Goal: Information Seeking & Learning: Compare options

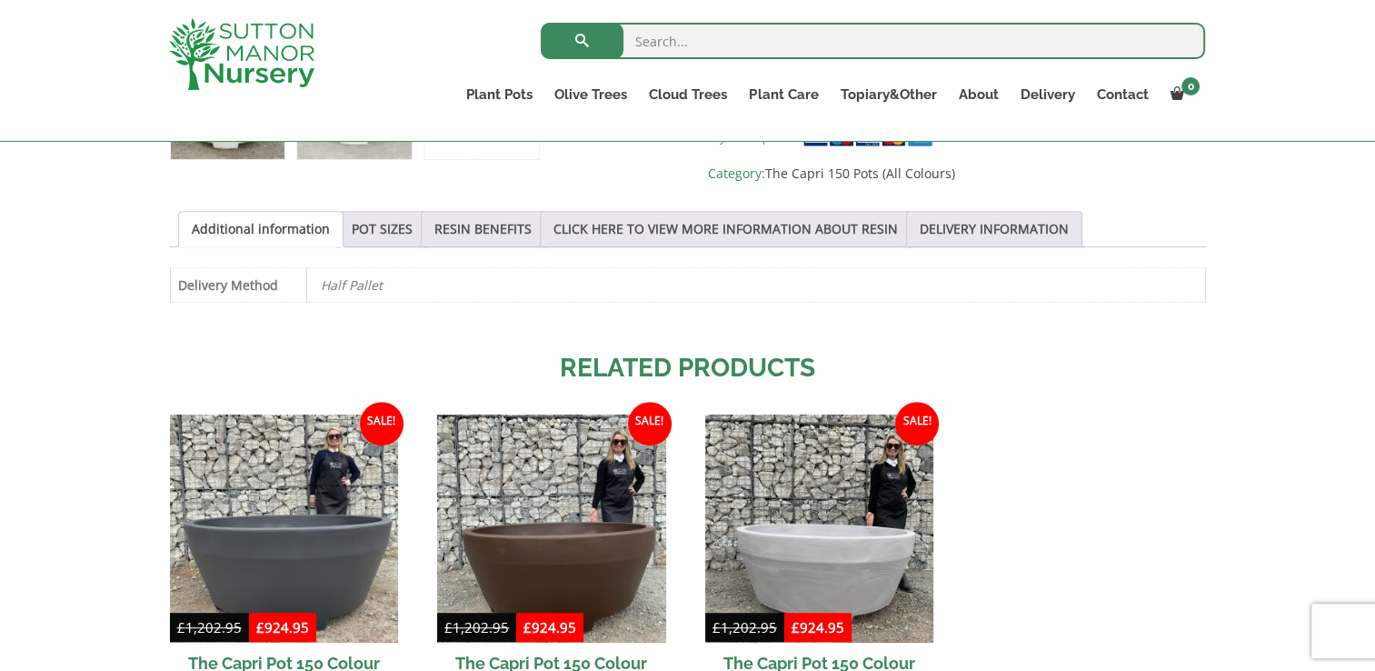
scroll to position [807, 0]
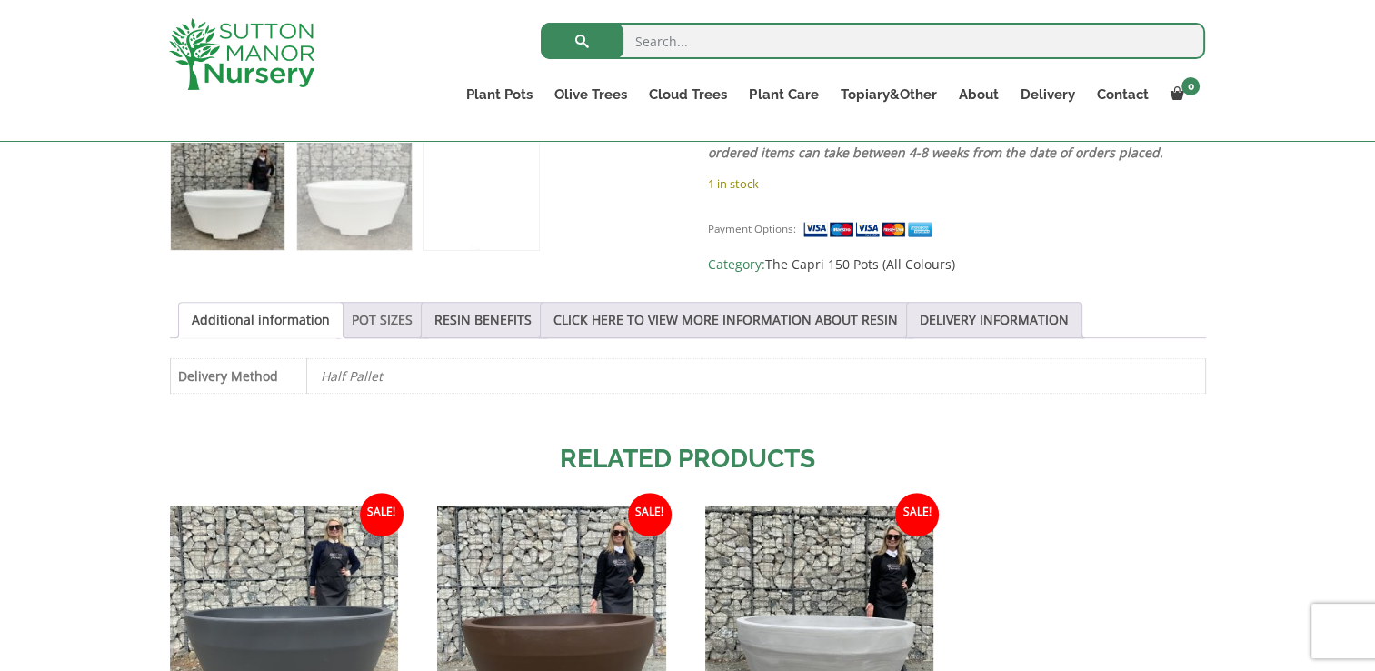
click at [399, 328] on link "POT SIZES" at bounding box center [382, 320] width 61 height 35
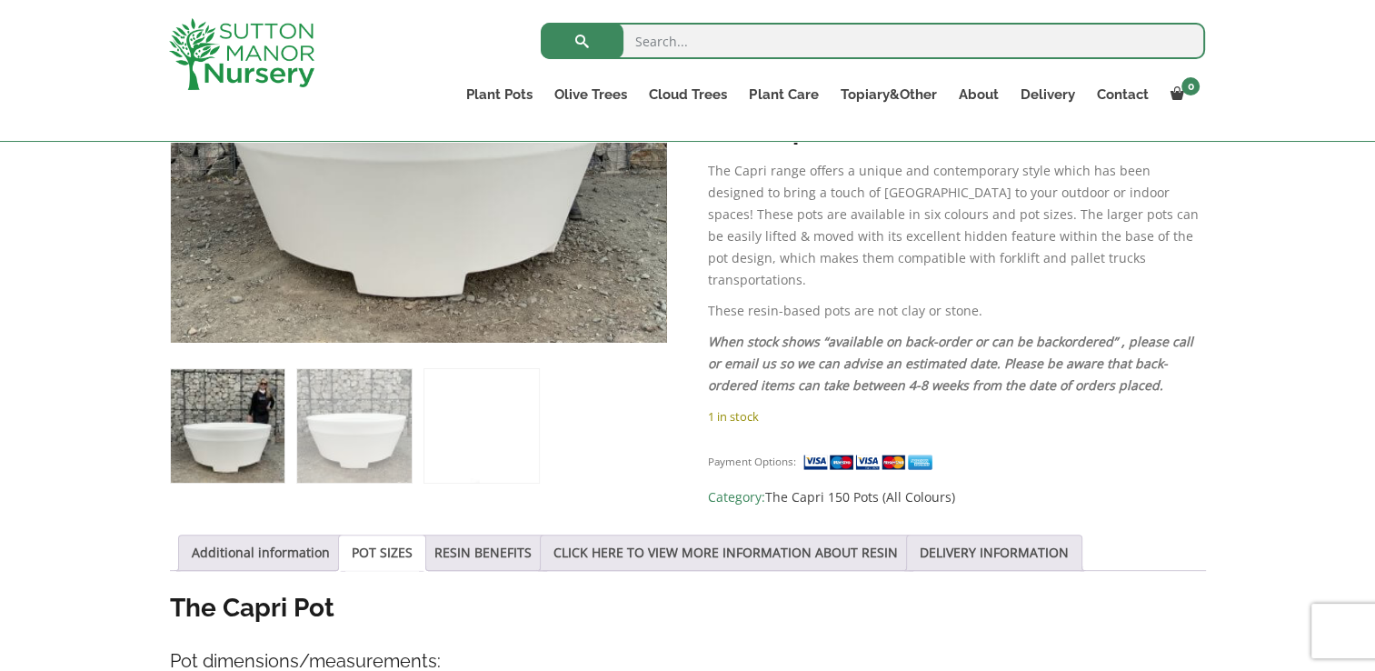
scroll to position [262, 0]
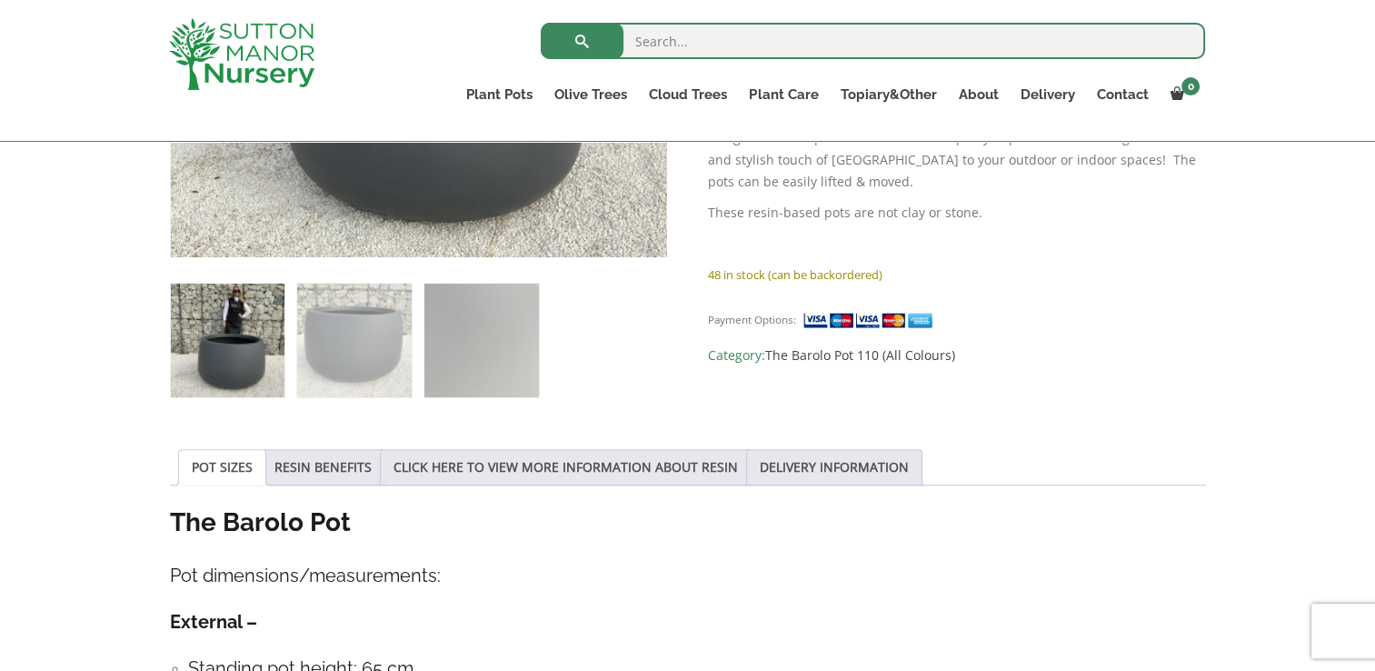
scroll to position [545, 0]
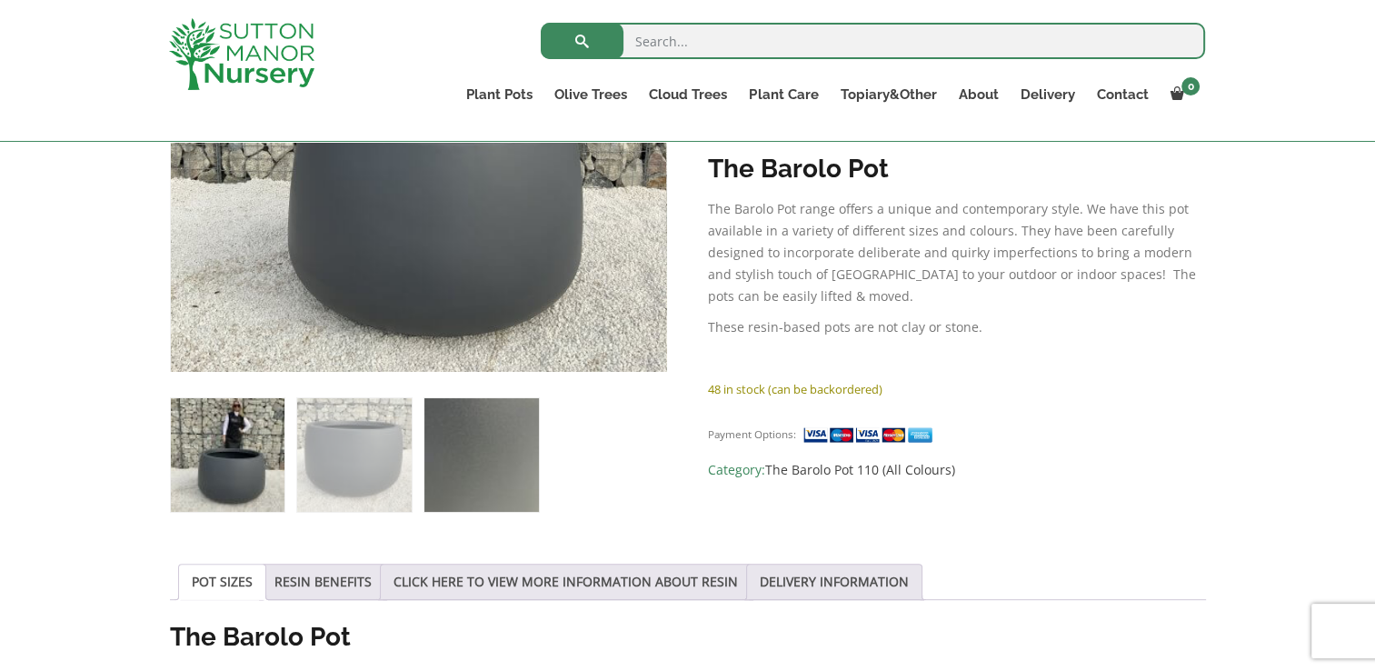
click at [459, 426] on img at bounding box center [482, 455] width 114 height 114
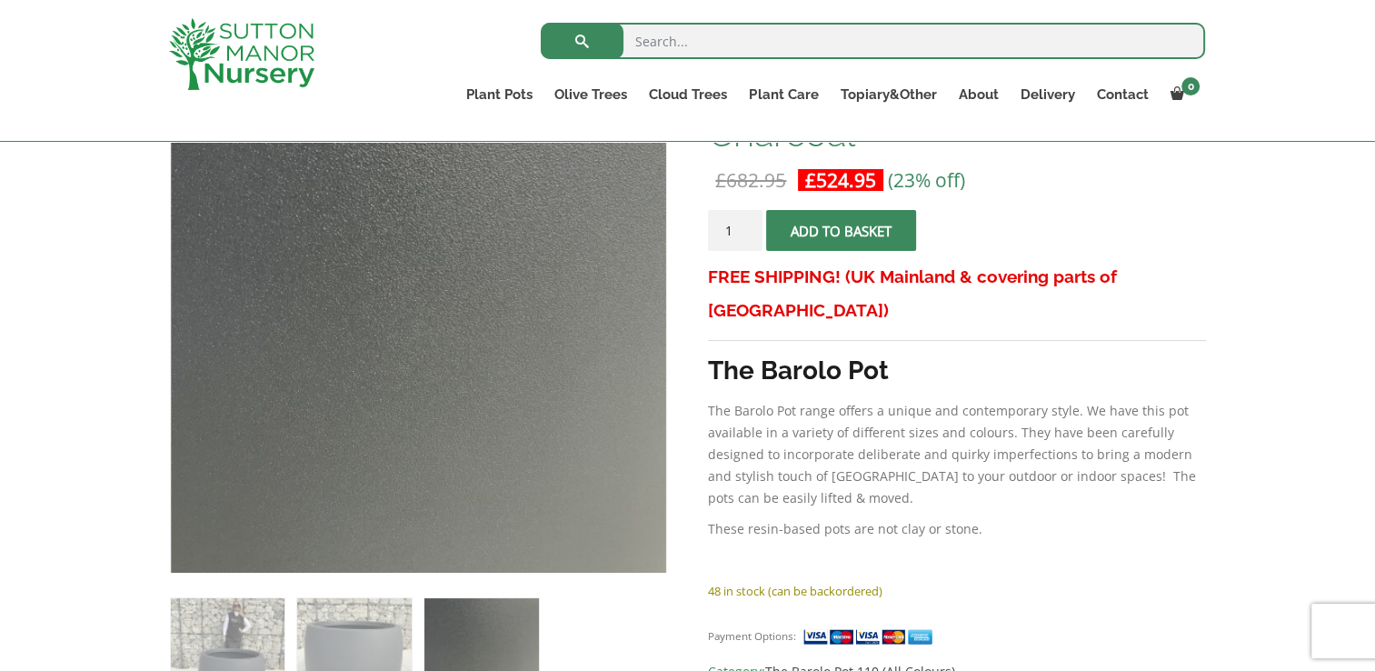
scroll to position [455, 0]
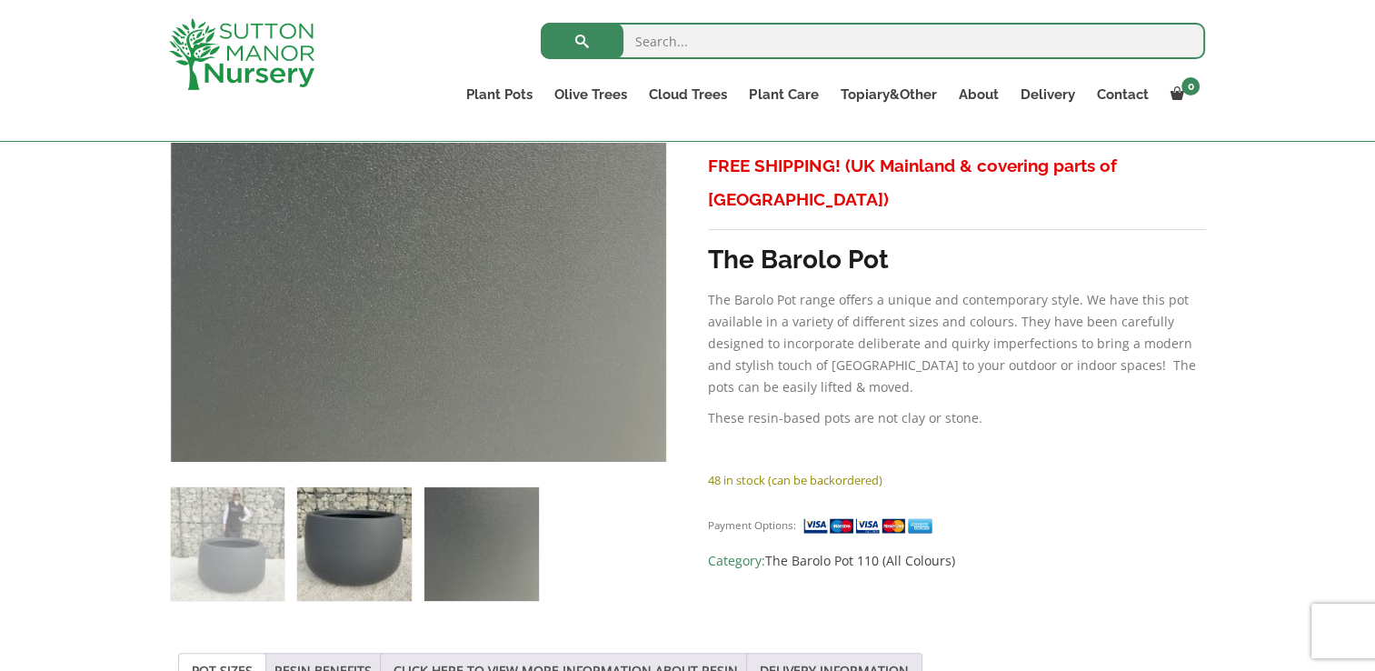
click at [380, 573] on img at bounding box center [354, 544] width 114 height 114
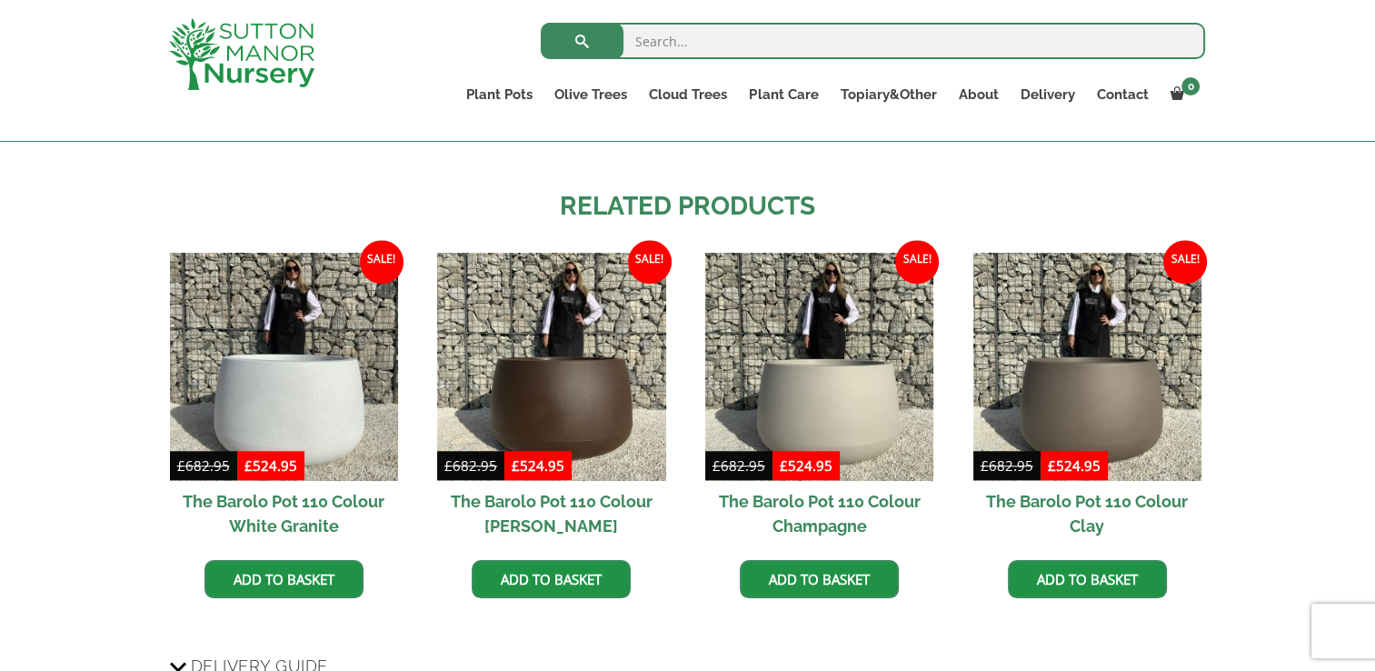
scroll to position [1545, 0]
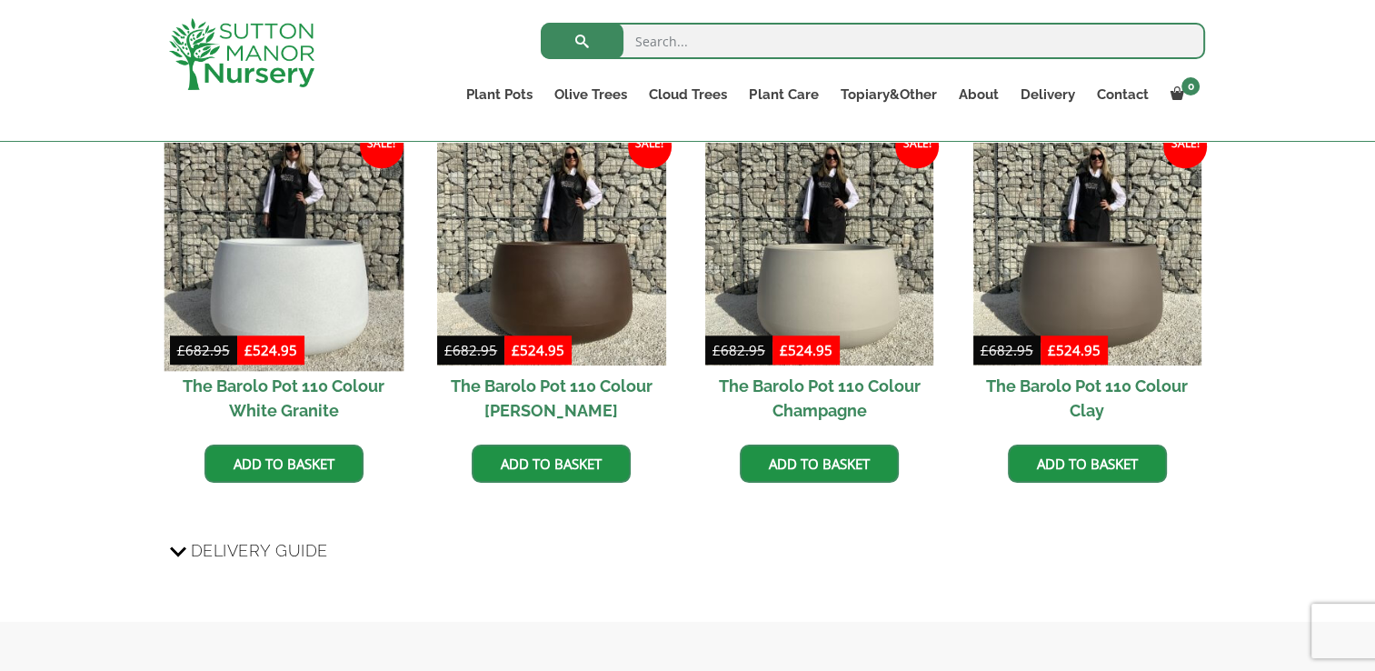
click at [254, 255] on img at bounding box center [284, 252] width 240 height 240
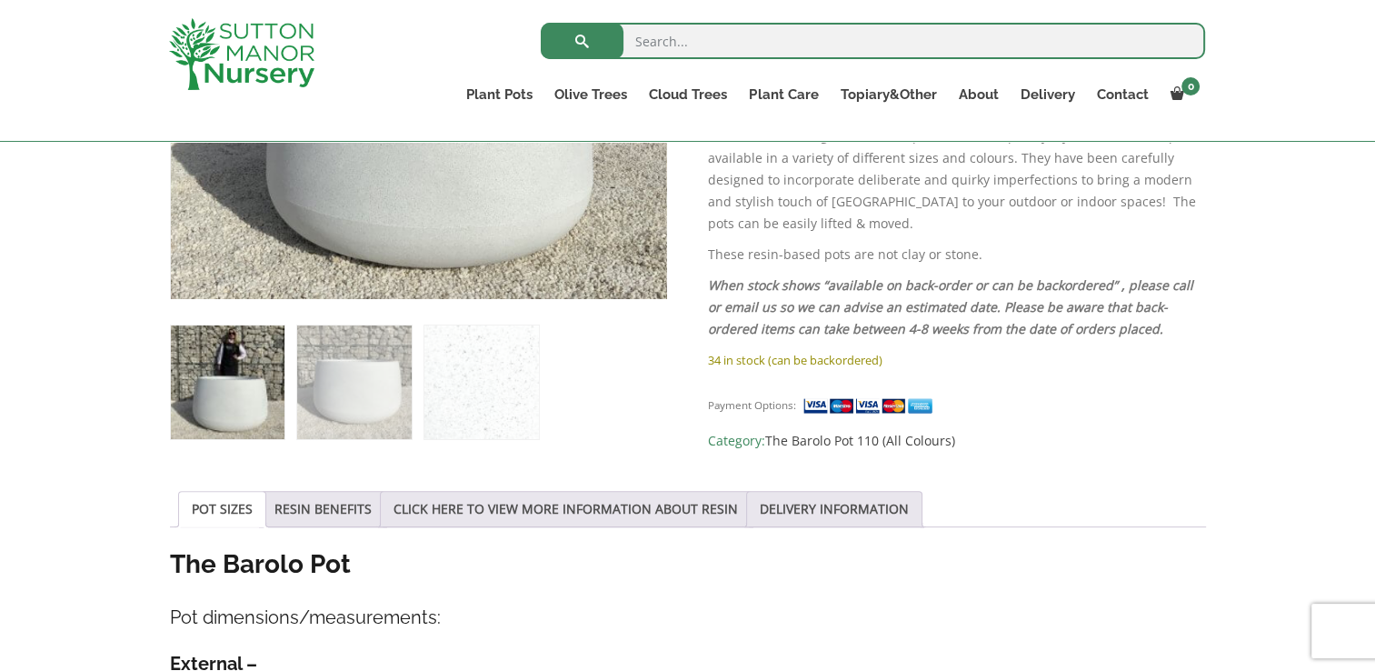
scroll to position [818, 0]
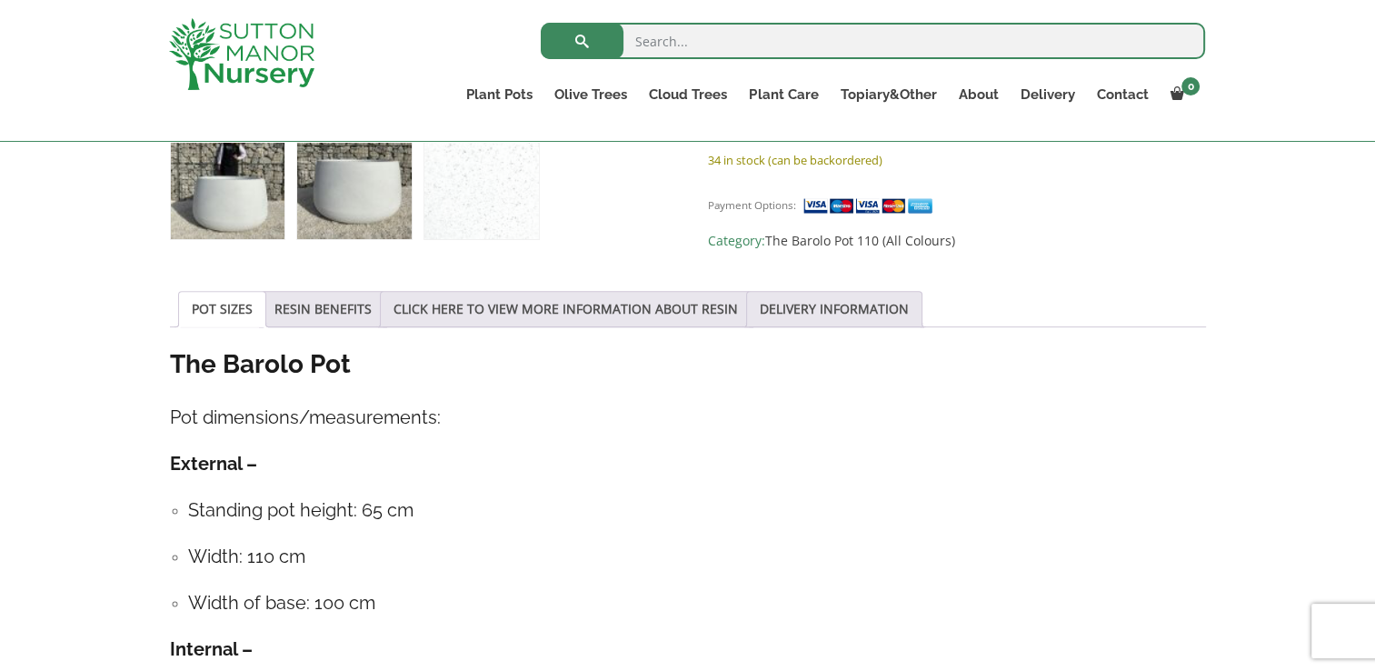
click at [380, 201] on img at bounding box center [354, 182] width 114 height 114
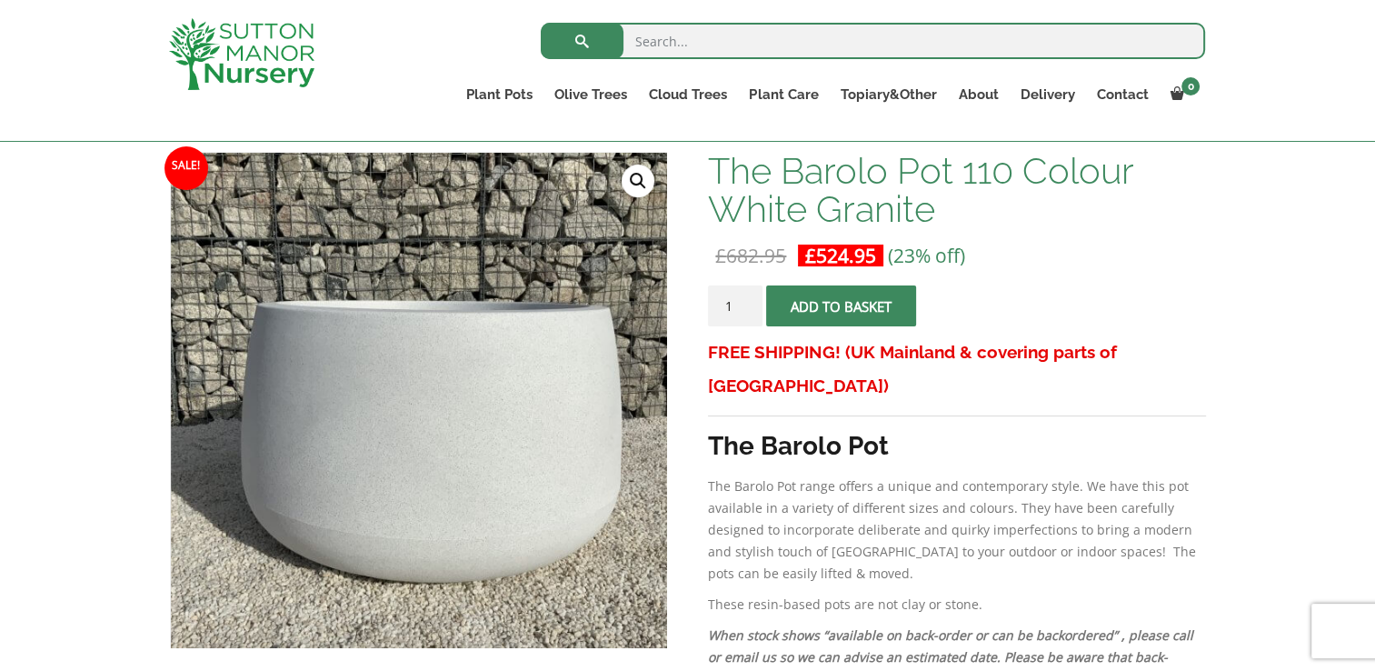
scroll to position [0, 0]
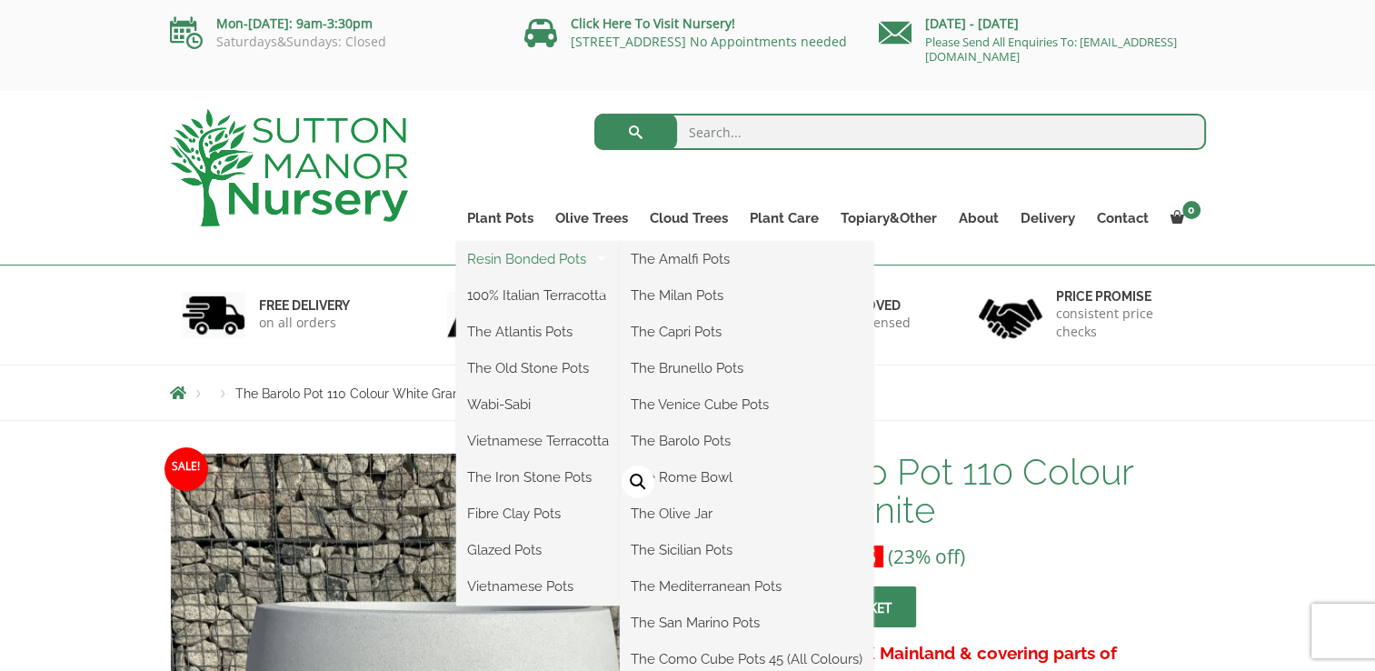
click at [520, 250] on link "Resin Bonded Pots" at bounding box center [538, 258] width 164 height 27
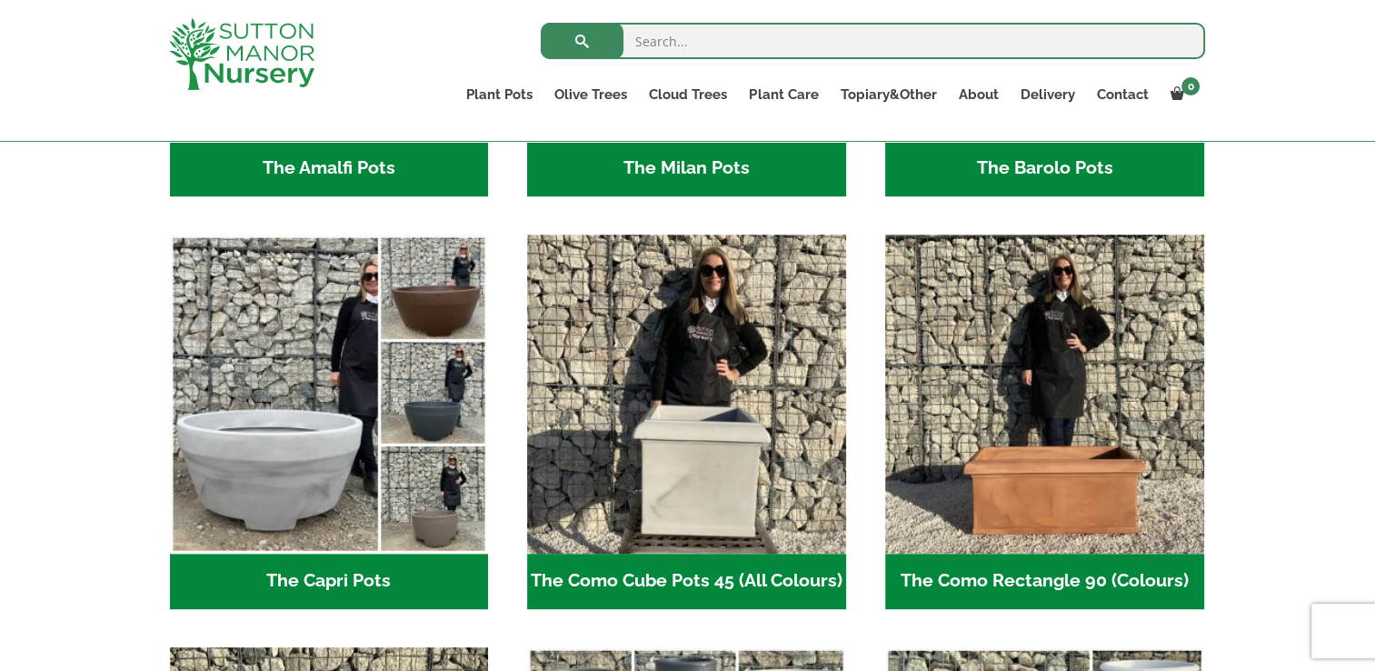
scroll to position [818, 0]
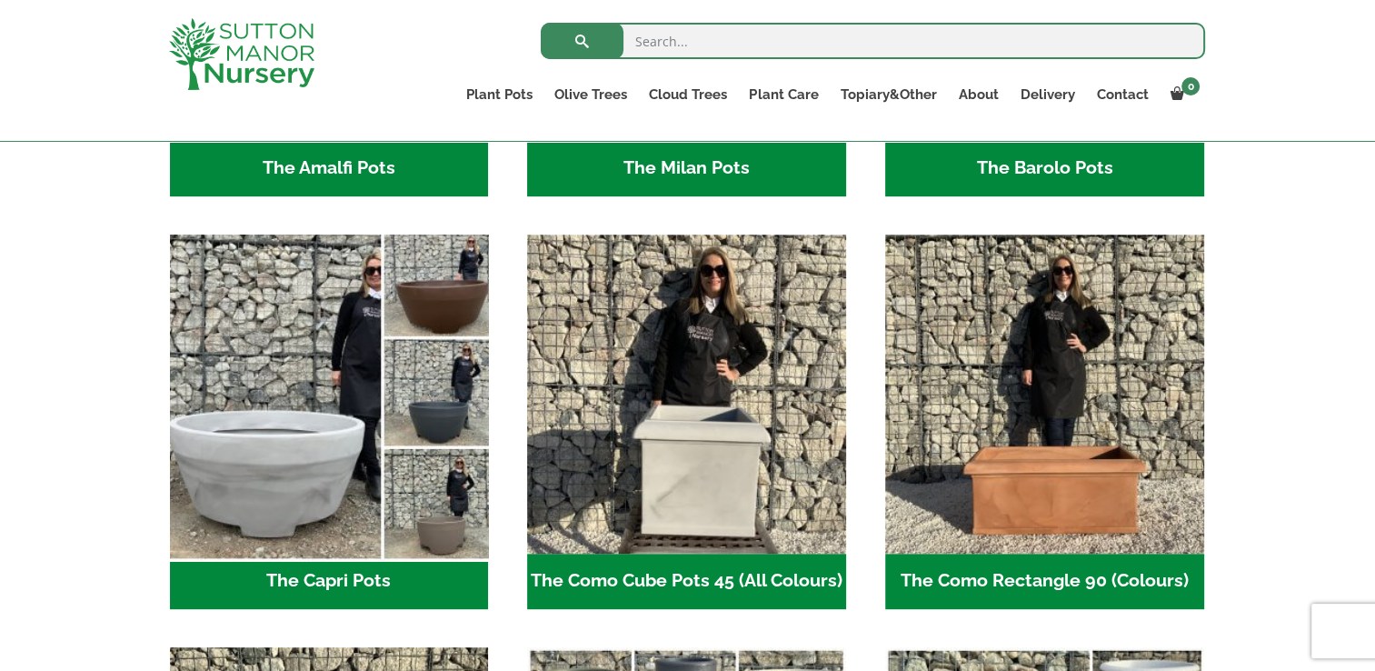
click at [323, 347] on img "Visit product category The Capri Pots" at bounding box center [329, 393] width 335 height 335
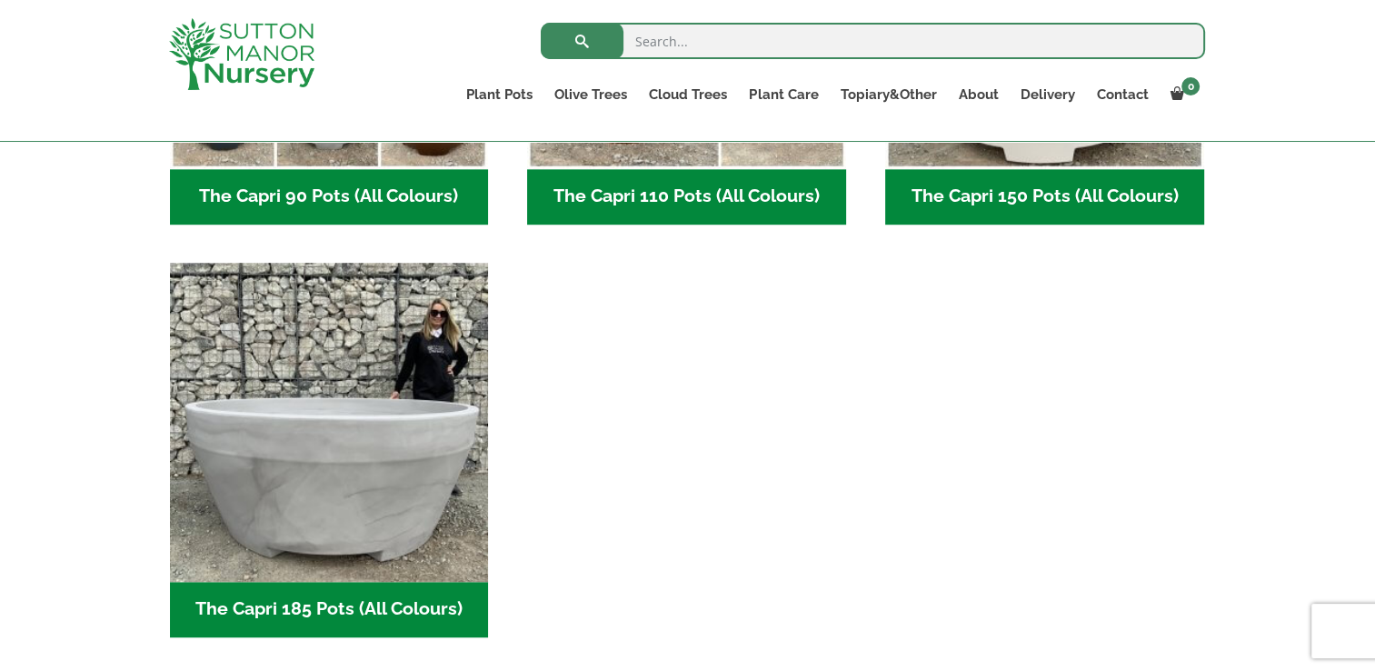
scroll to position [1364, 0]
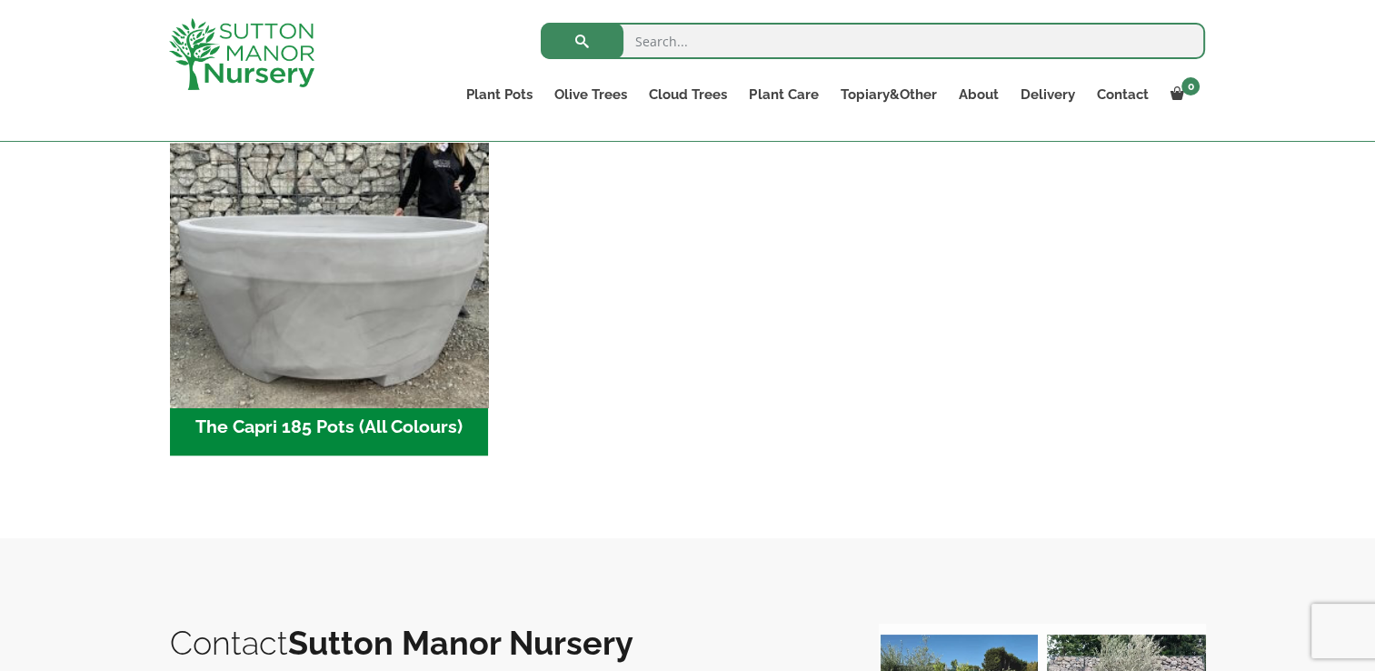
click at [397, 311] on img "Visit product category The Capri 185 Pots (All Colours)" at bounding box center [329, 240] width 335 height 335
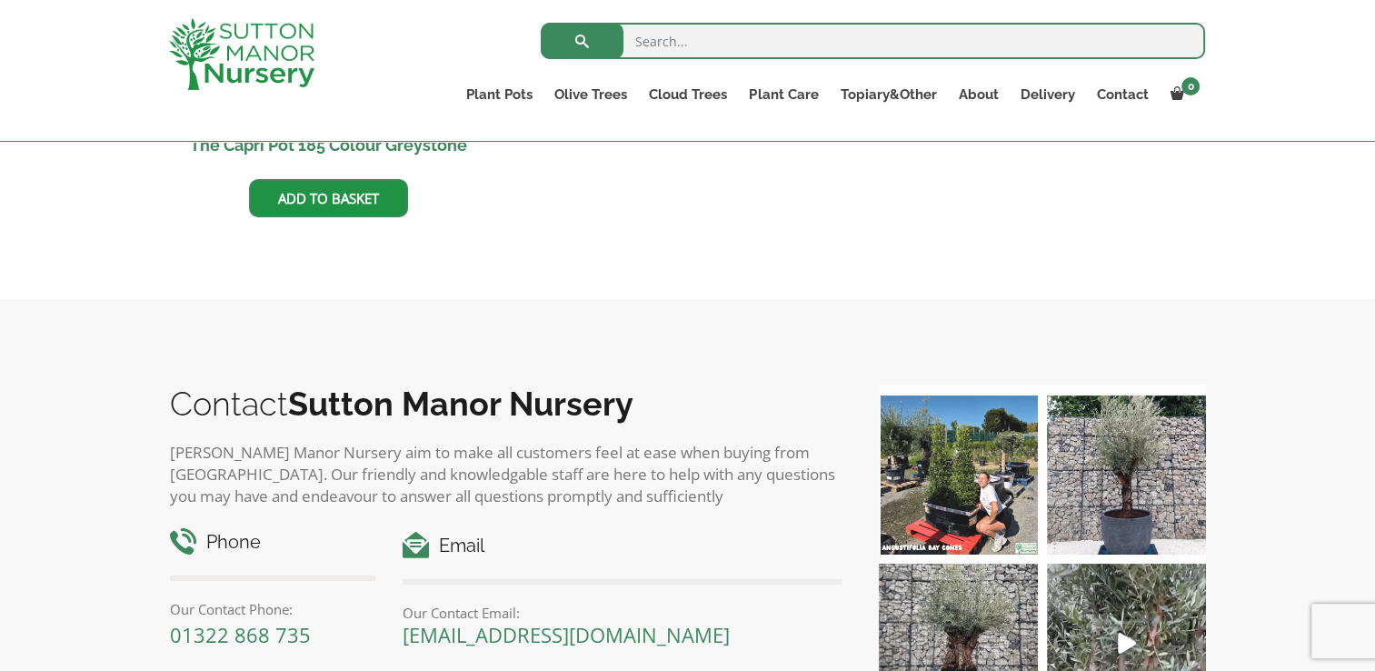
scroll to position [565, 0]
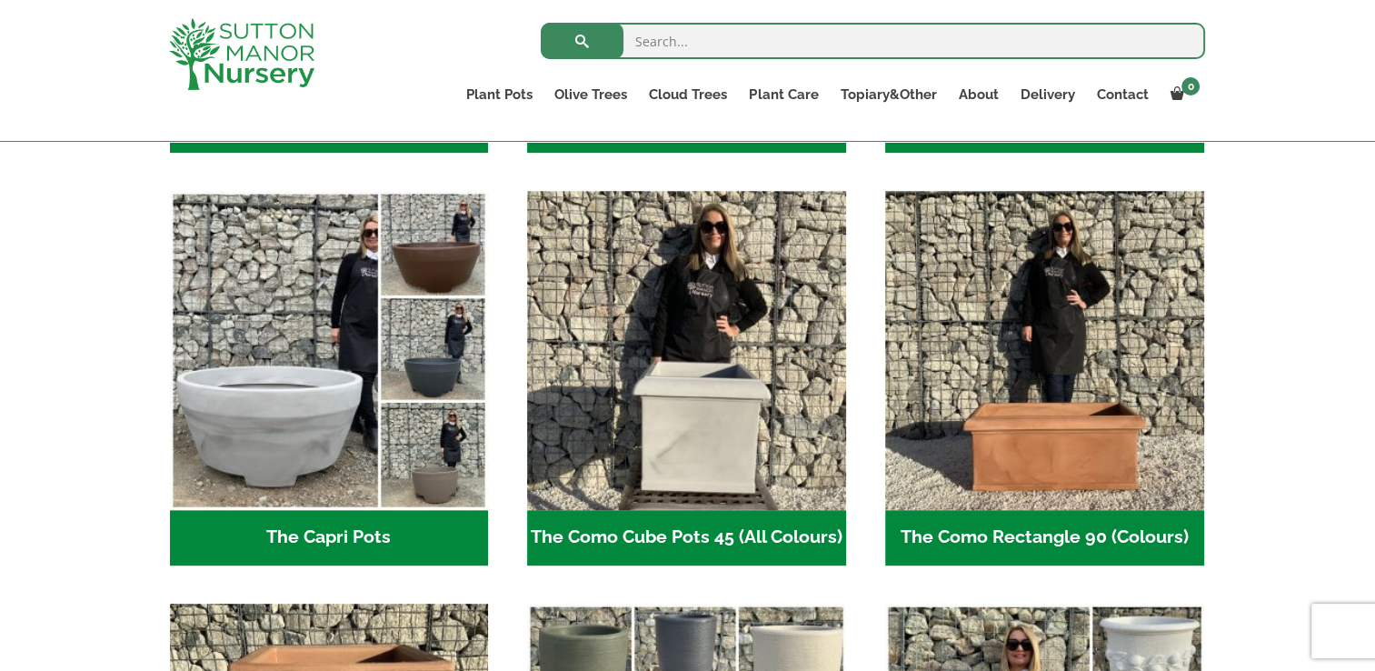
scroll to position [1000, 0]
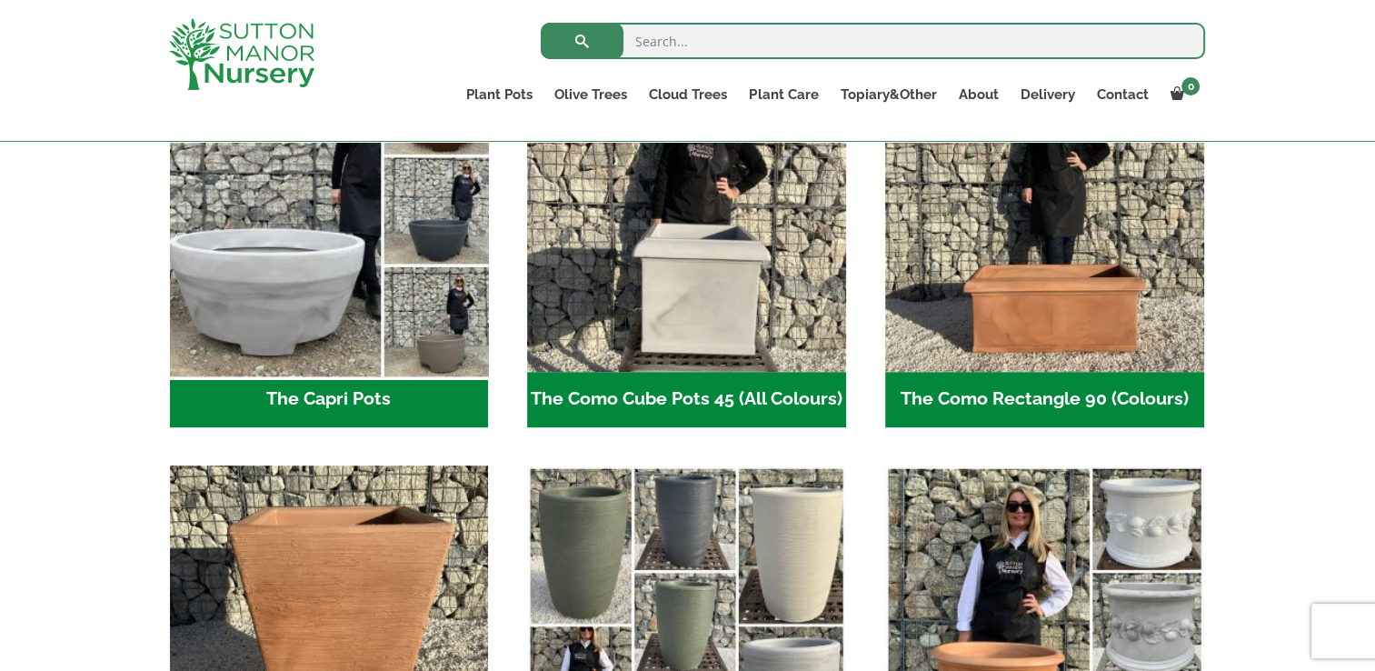
click at [306, 312] on img "Visit product category The Capri Pots" at bounding box center [329, 212] width 335 height 335
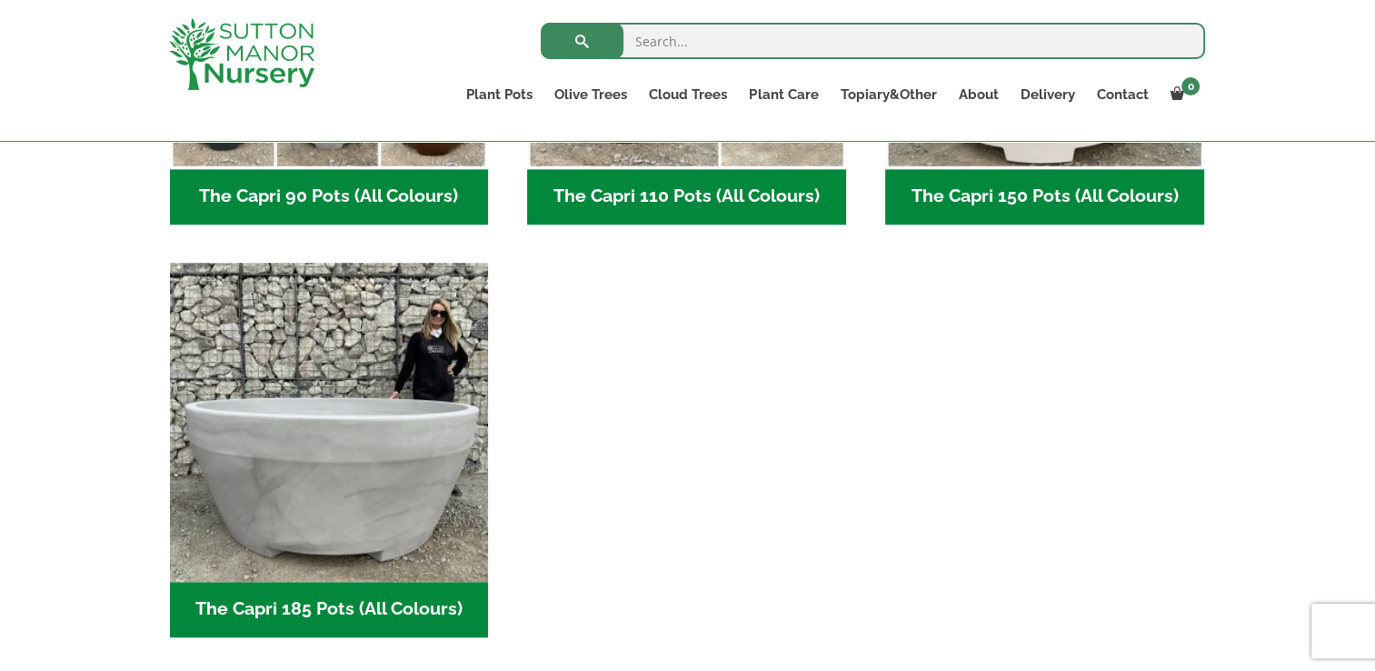
scroll to position [818, 0]
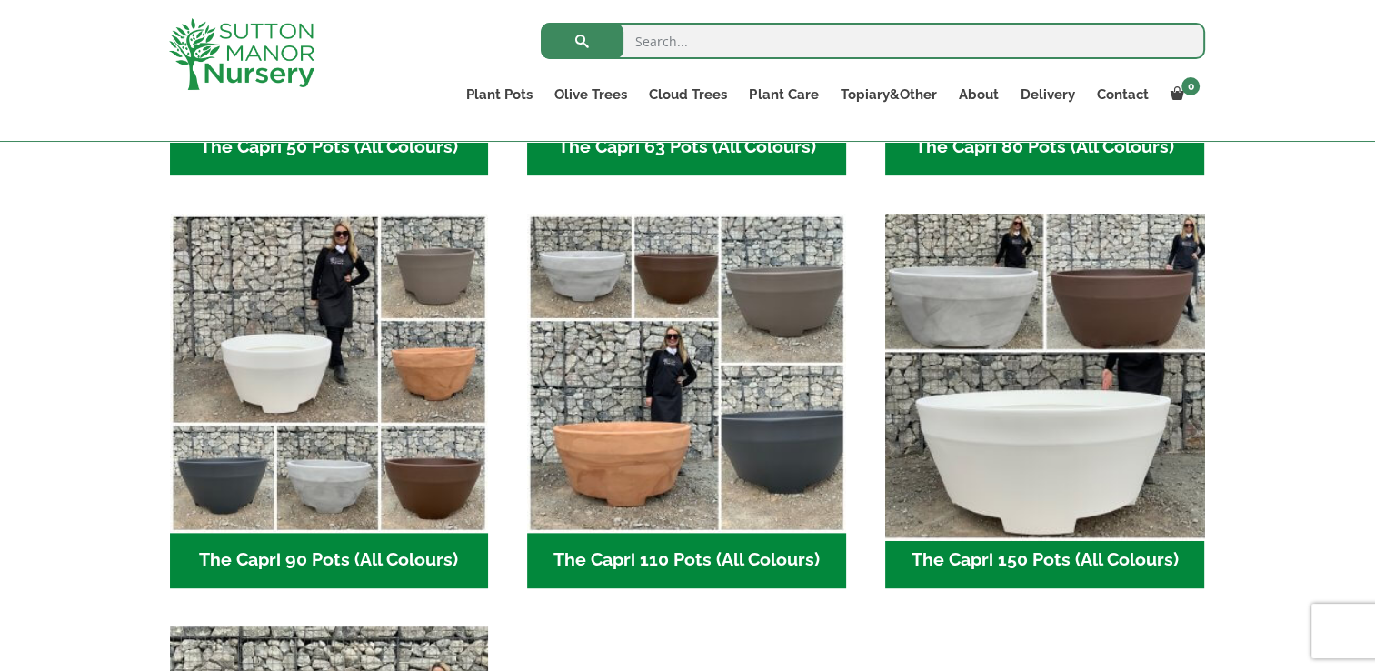
click at [1051, 404] on img "Visit product category The Capri 150 Pots (All Colours)" at bounding box center [1044, 372] width 335 height 335
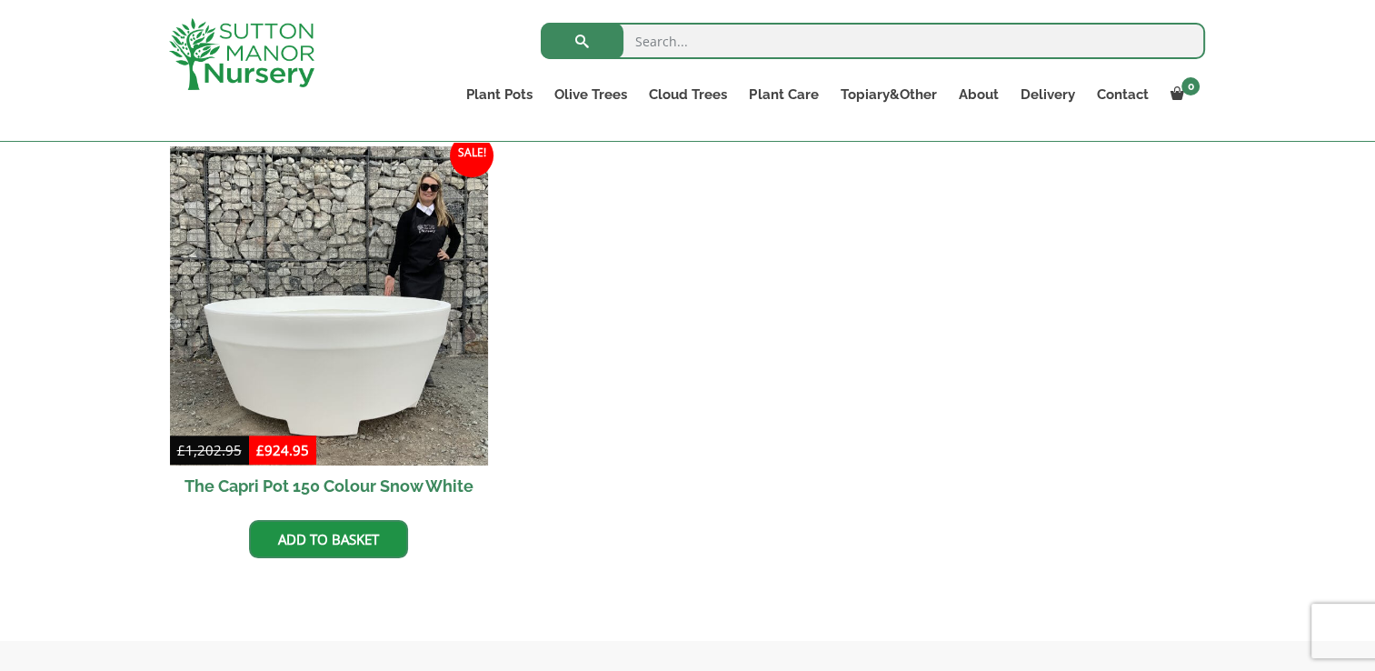
scroll to position [818, 0]
